Goal: Transaction & Acquisition: Purchase product/service

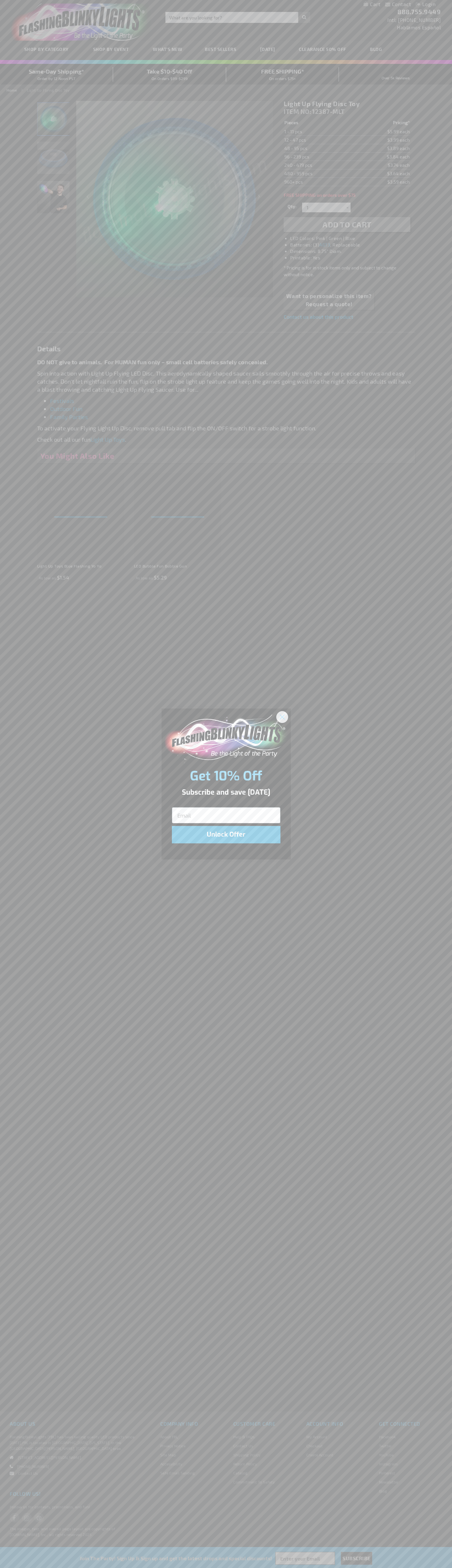
click at [282, 716] on icon "Close dialog" at bounding box center [281, 716] width 4 height 4
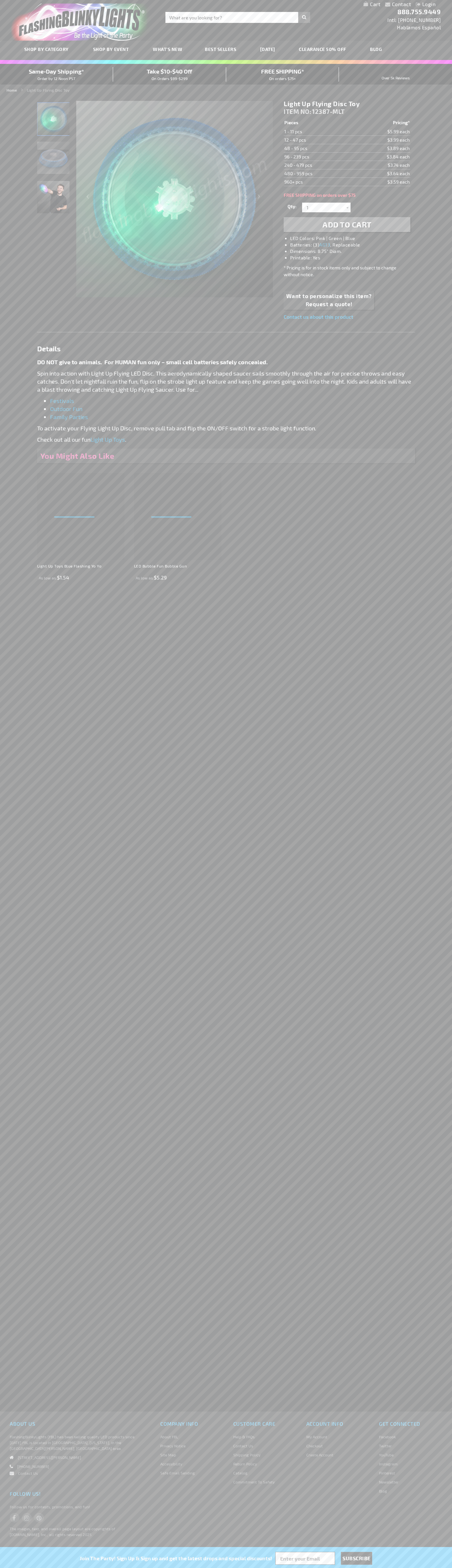
click at [347, 225] on span "Add to Cart" at bounding box center [347, 224] width 49 height 9
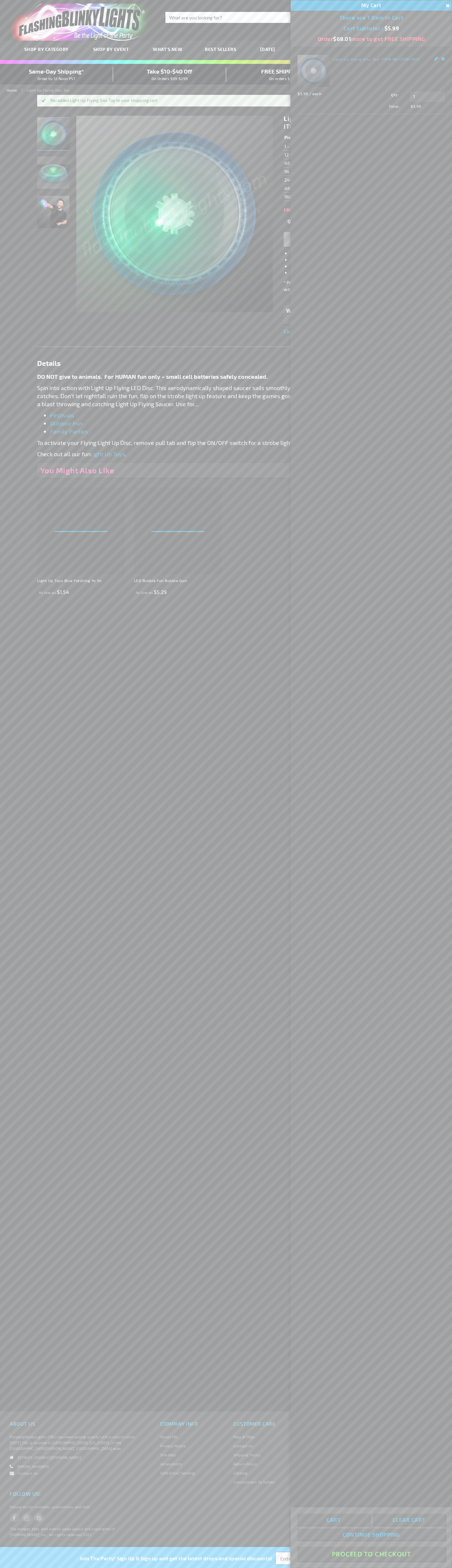
click at [371, 1554] on button "Proceed To Checkout" at bounding box center [371, 1554] width 148 height 15
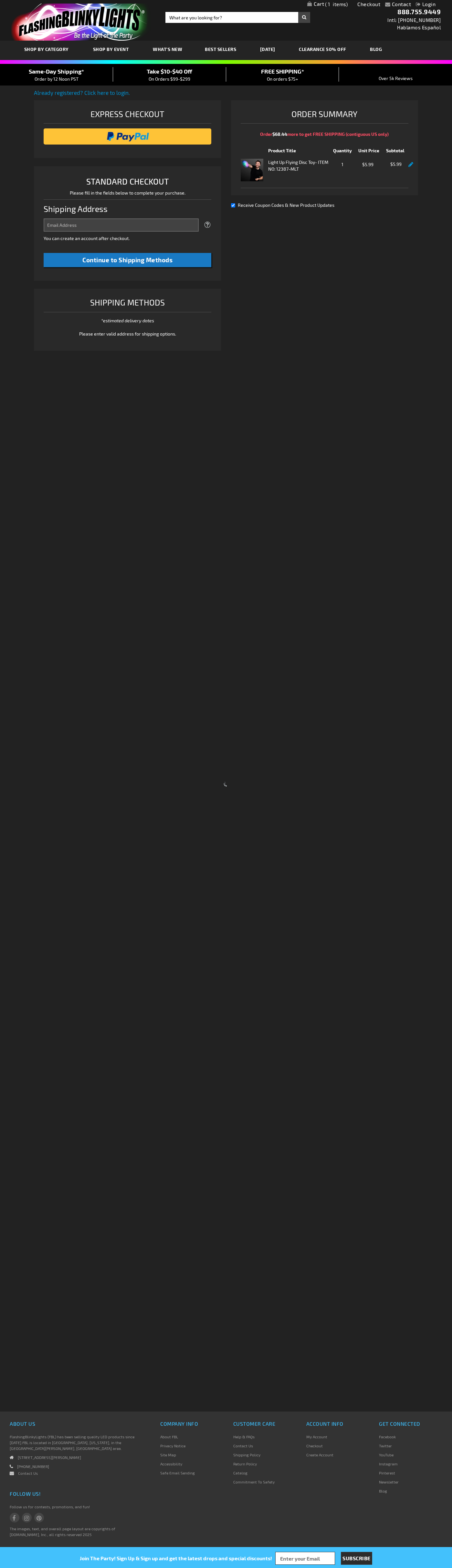
select select "US"
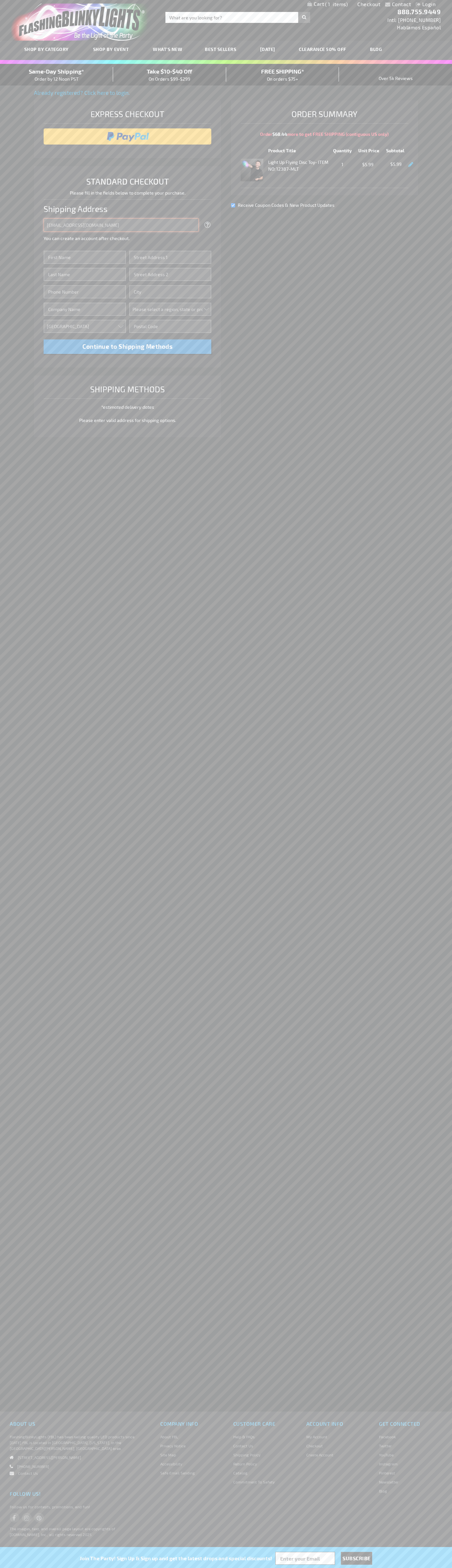
type input "johnsmith005@storebotmail.joonix.net"
type input "John"
type input "401 North Tryon Street"
type input "First floor"
type input "charlotte"
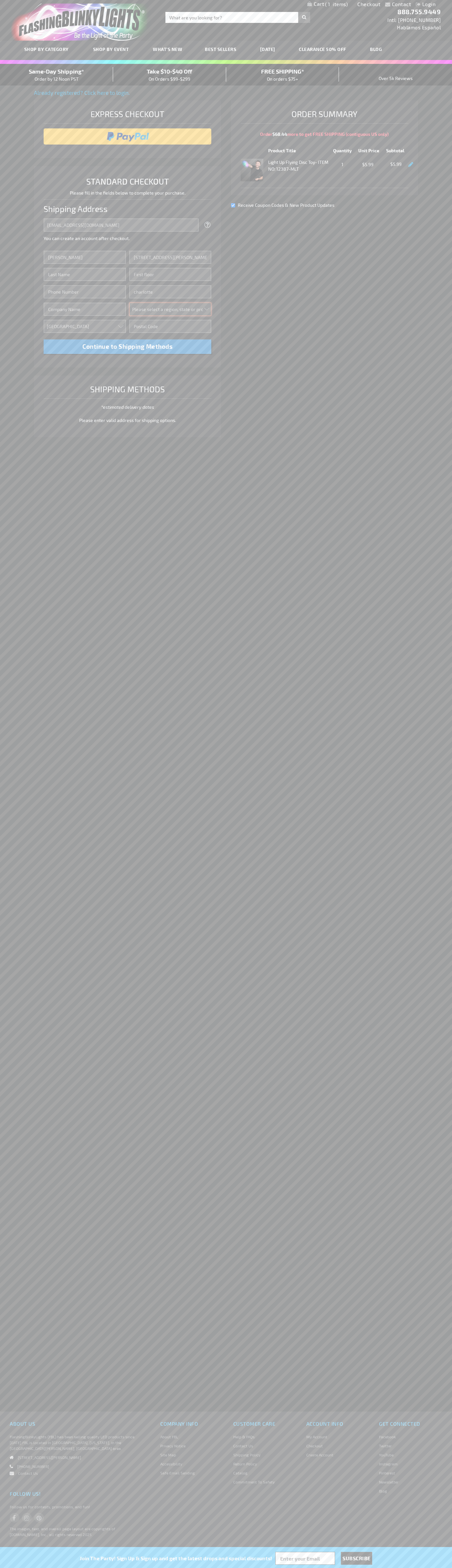
select select "44"
type input "28202"
type input "Smith"
type input "6502530000"
type input "John Smith"
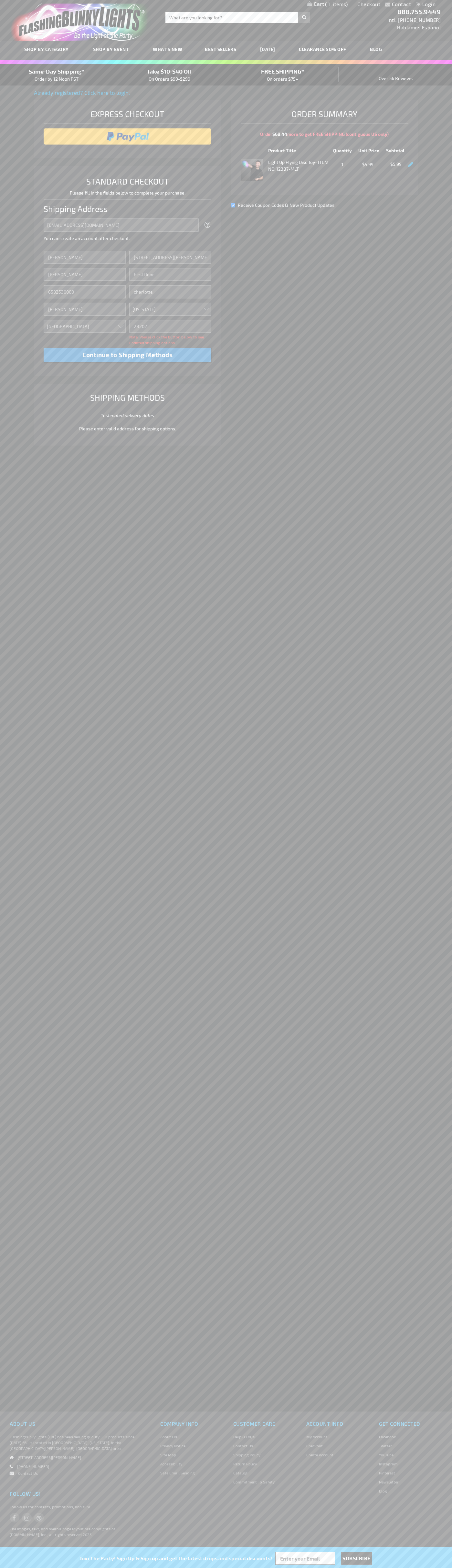
click at [57, 75] on div "Same-Day Shipping* Order by 12 Noon PST" at bounding box center [57, 74] width 113 height 15
click at [127, 136] on input "image" at bounding box center [127, 136] width 161 height 13
